Goal: Information Seeking & Learning: Understand process/instructions

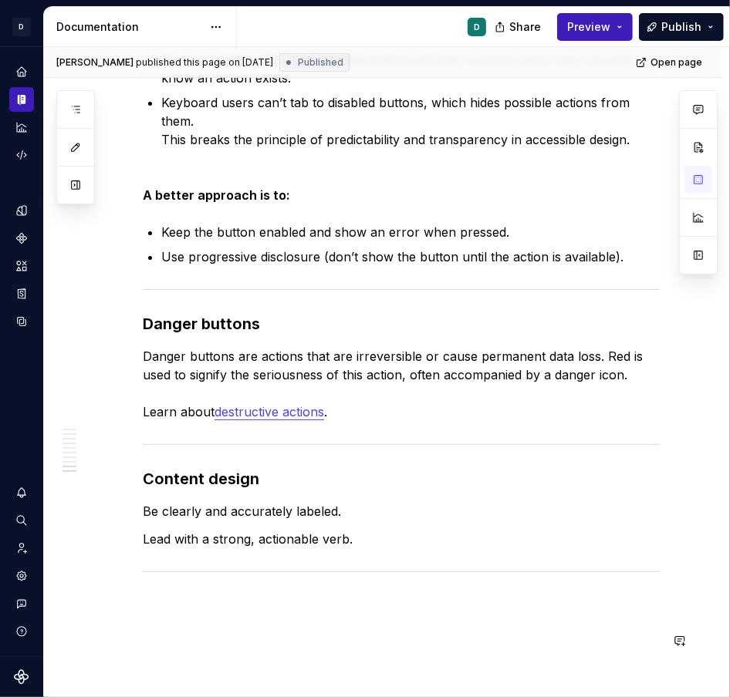
scroll to position [2819, 0]
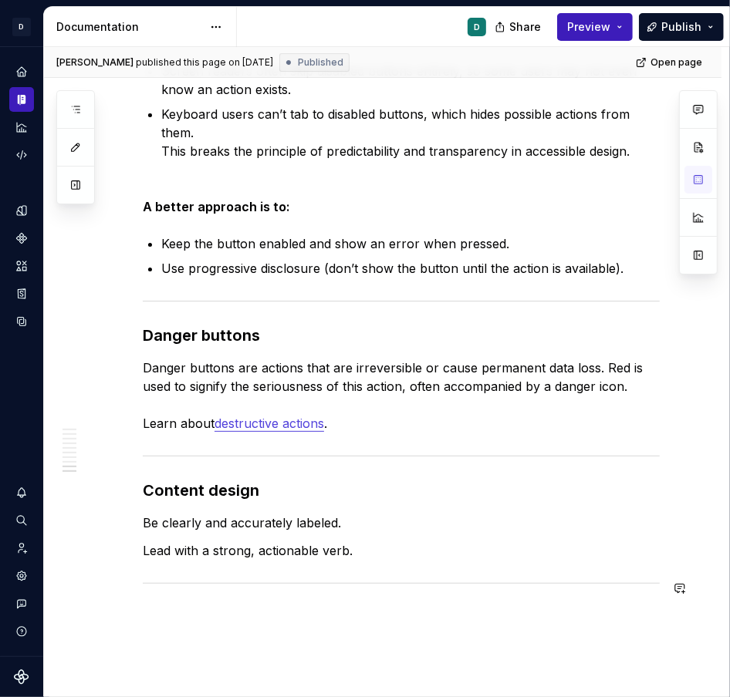
type textarea "*"
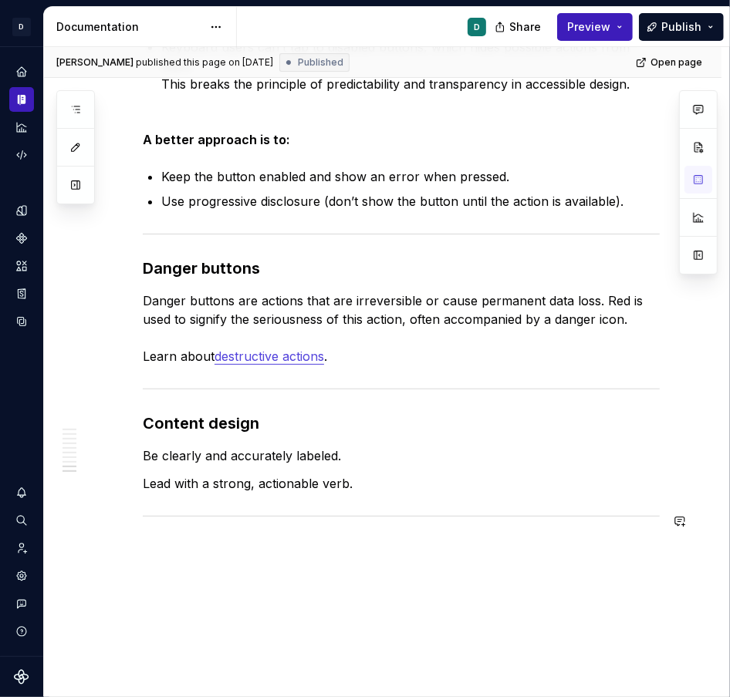
scroll to position [2836, 0]
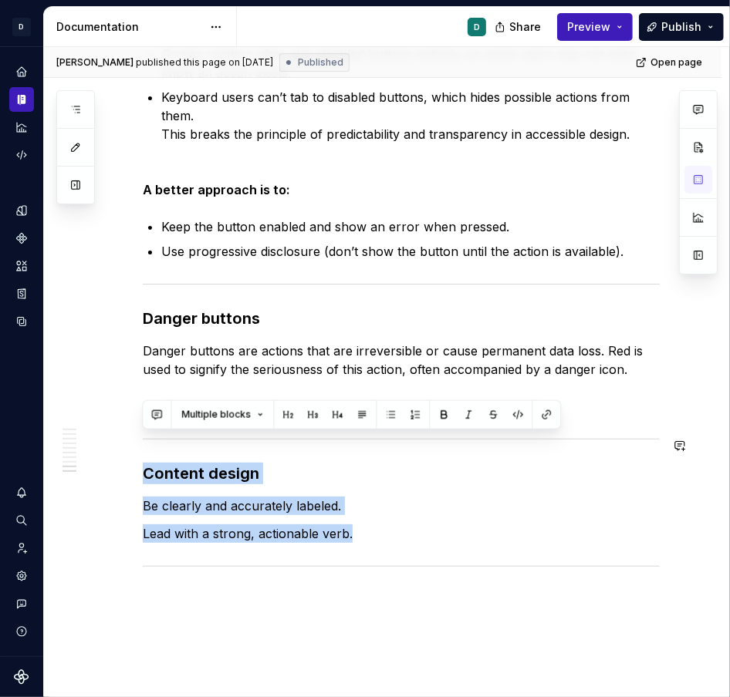
drag, startPoint x: 373, startPoint y: 504, endPoint x: 130, endPoint y: 428, distance: 254.6
click at [275, 463] on h3 "Content design" at bounding box center [401, 474] width 517 height 22
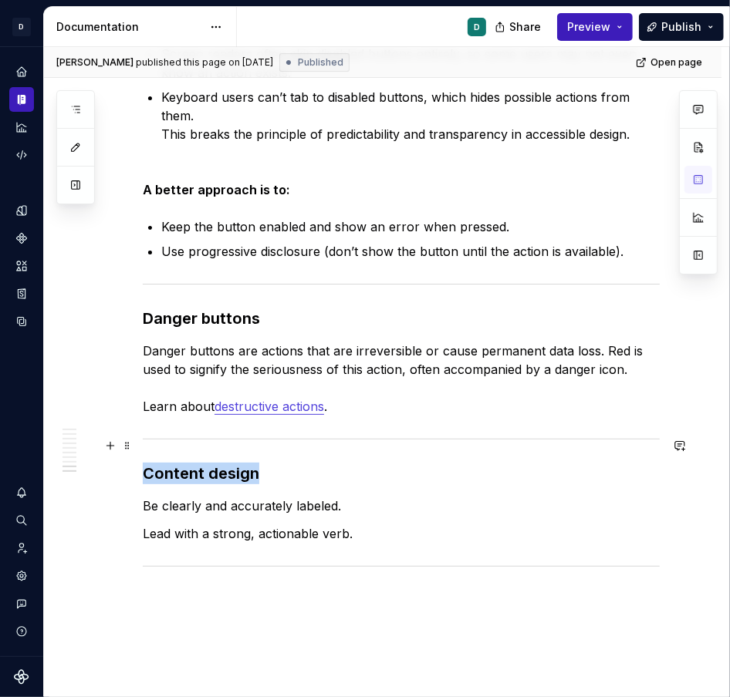
drag, startPoint x: 281, startPoint y: 455, endPoint x: 48, endPoint y: 449, distance: 233.7
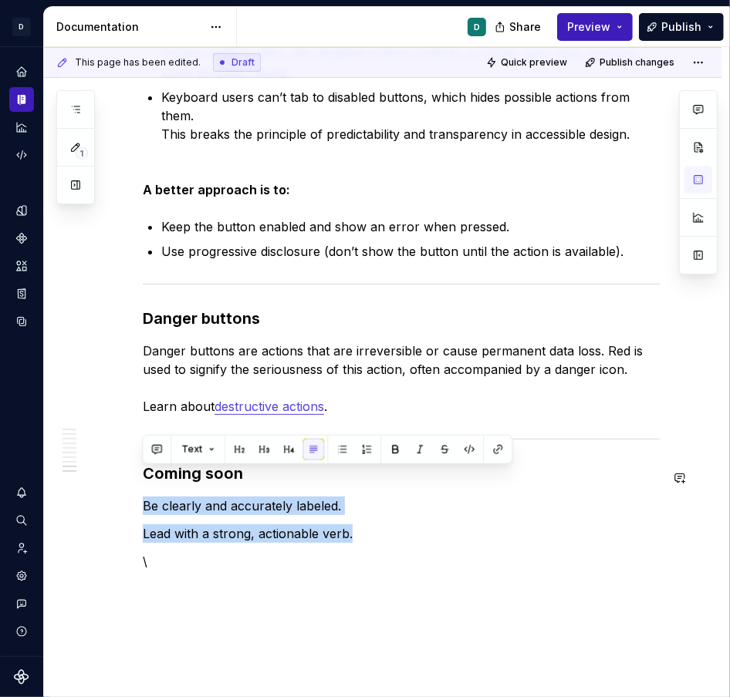
drag, startPoint x: 352, startPoint y: 505, endPoint x: 102, endPoint y: 463, distance: 253.4
click at [335, 448] on button "button" at bounding box center [342, 450] width 22 height 22
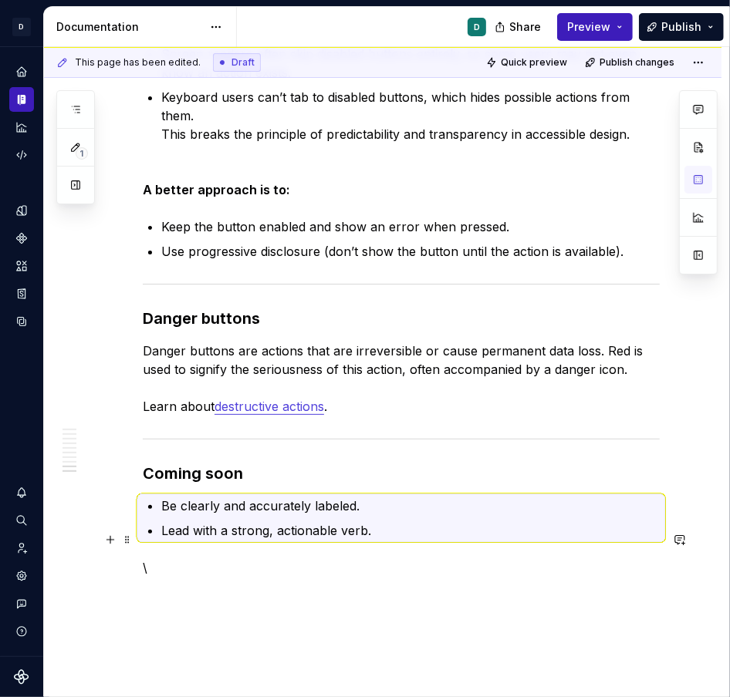
click at [194, 558] on p "\" at bounding box center [401, 567] width 517 height 19
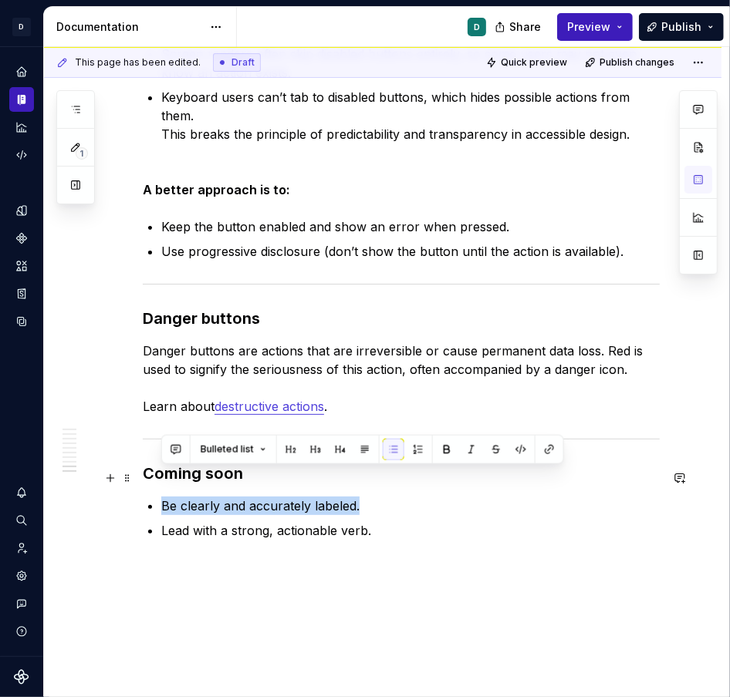
drag, startPoint x: 360, startPoint y: 476, endPoint x: 142, endPoint y: 478, distance: 218.3
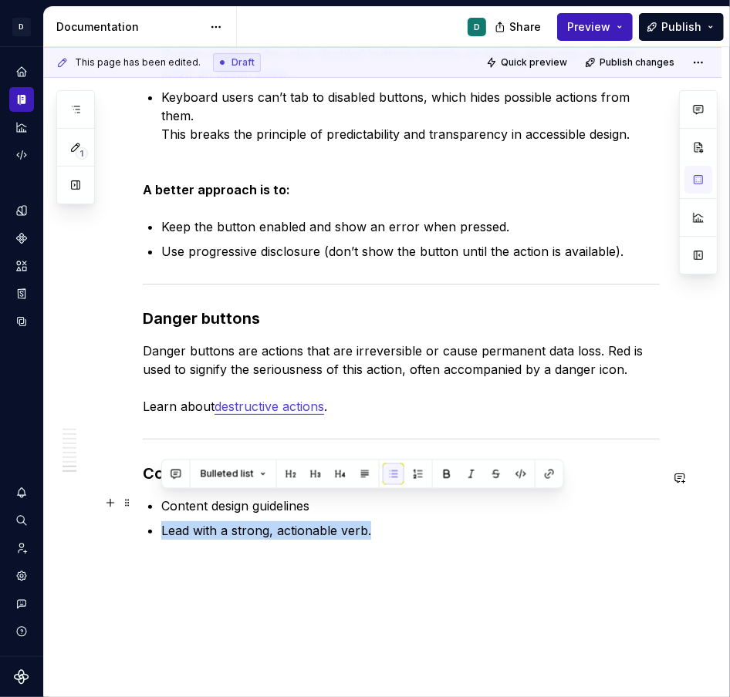
drag, startPoint x: 390, startPoint y: 506, endPoint x: 161, endPoint y: 505, distance: 229.0
click at [161, 521] on p "Lead with a strong, actionable verb." at bounding box center [410, 530] width 498 height 19
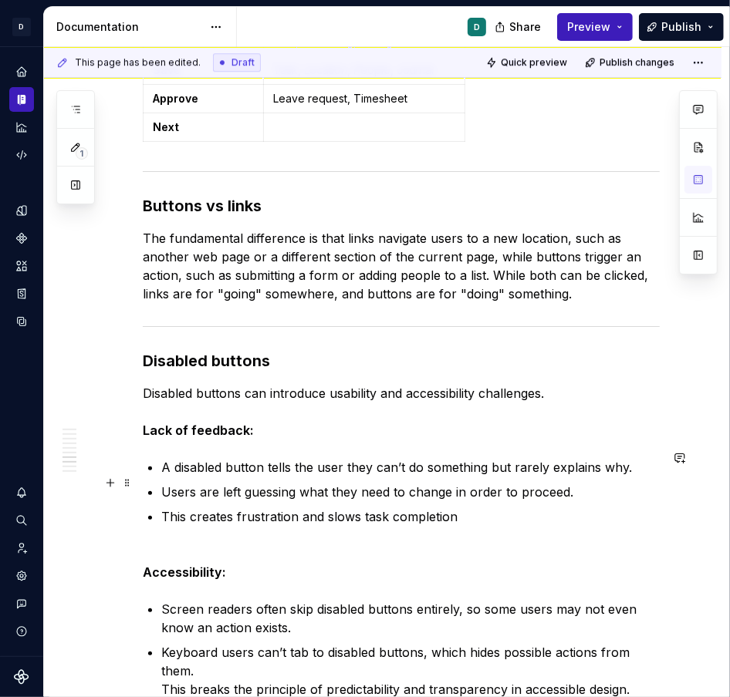
scroll to position [2290, 0]
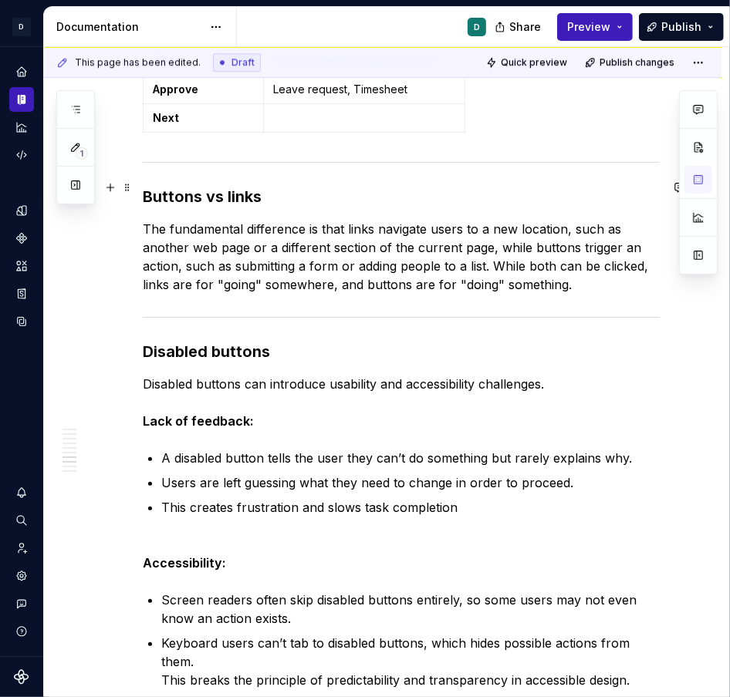
type textarea "*"
